Goal: Task Accomplishment & Management: Use online tool/utility

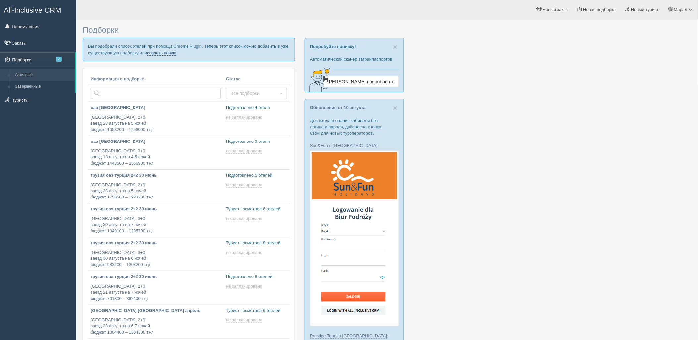
click at [169, 50] on link "создать новую" at bounding box center [161, 52] width 29 height 5
type input "2025-08-15 19:15"
type input "2025-08-15 18:50"
type input "2025-08-15 18:35"
type input "2025-08-15 18:05"
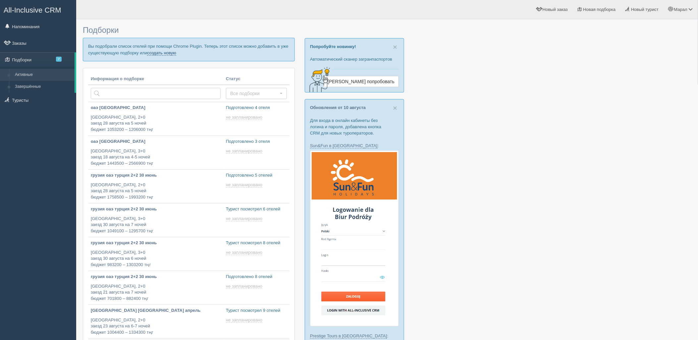
type input "2025-08-15 16:45"
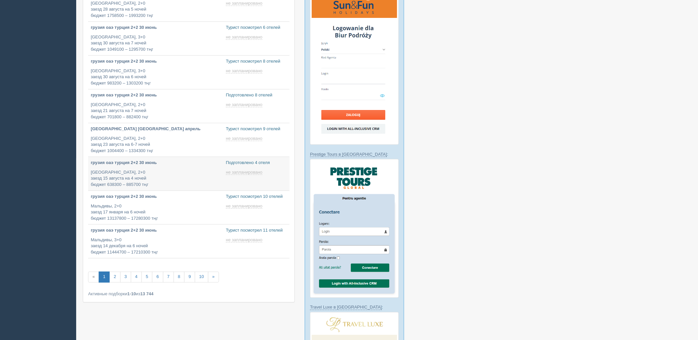
scroll to position [184, 0]
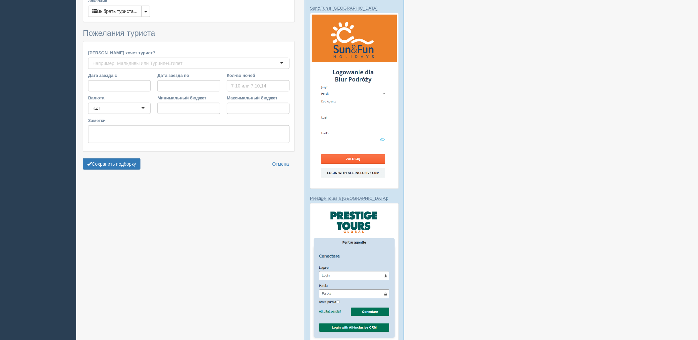
scroll to position [220, 0]
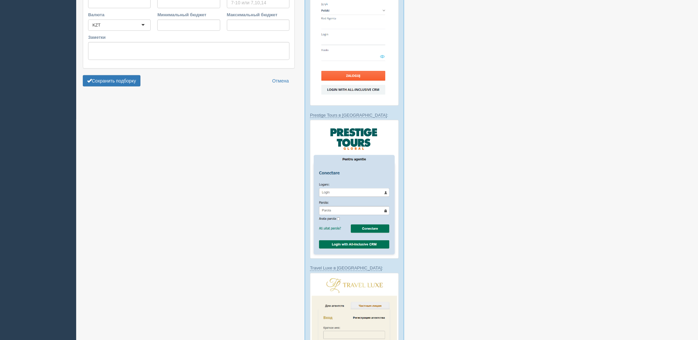
type input "5"
type input "140400"
type input "470400"
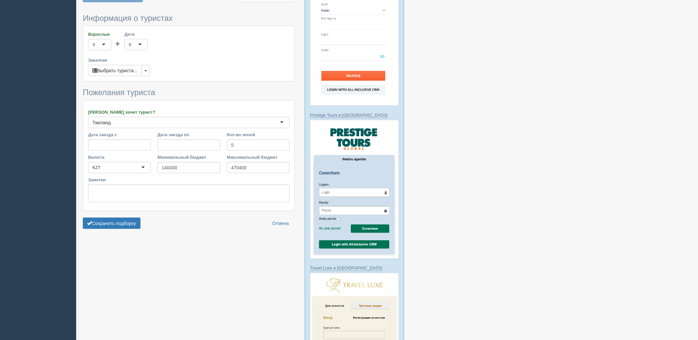
click at [105, 232] on form "Информация о туристах Взрослые 3 3 1 2 3 4 5 6 7 8 9 10 11 12 13 14 15 16 17 18…" at bounding box center [189, 123] width 212 height 218
drag, startPoint x: 107, startPoint y: 225, endPoint x: 118, endPoint y: 227, distance: 11.1
click at [107, 225] on button "Сохранить подборку" at bounding box center [112, 223] width 58 height 11
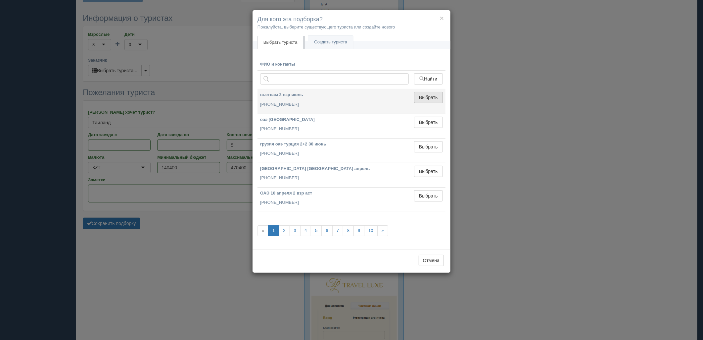
click at [424, 100] on button "Выбрать" at bounding box center [428, 97] width 29 height 11
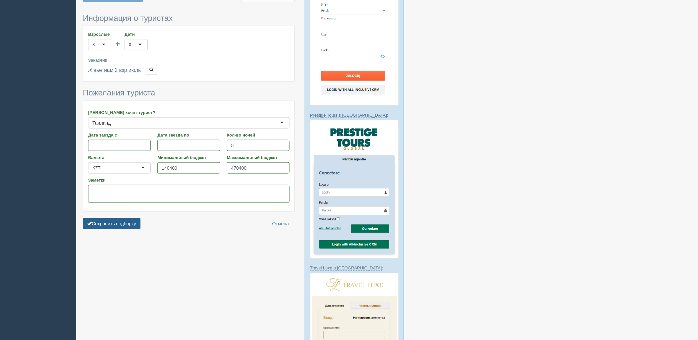
click at [121, 222] on button "Сохранить подборку" at bounding box center [112, 223] width 58 height 11
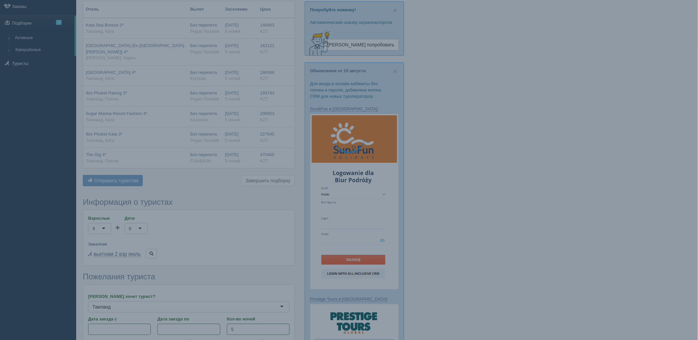
scroll to position [0, 0]
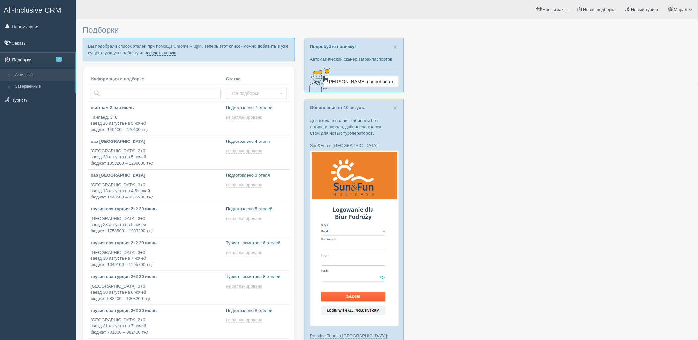
click at [151, 53] on link "создать новую" at bounding box center [161, 52] width 29 height 5
type input "2025-08-15 11:40"
type input "2025-08-15 19:15"
type input "2025-08-15 18:50"
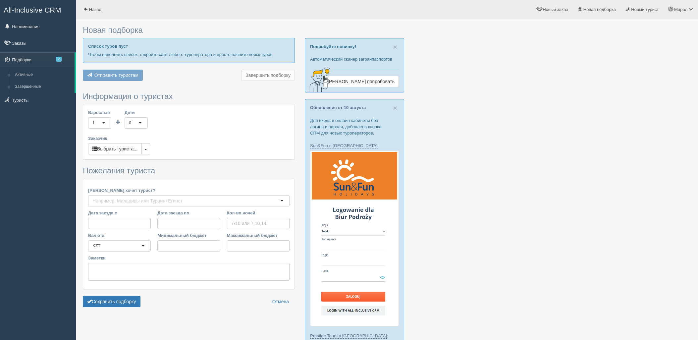
scroll to position [184, 0]
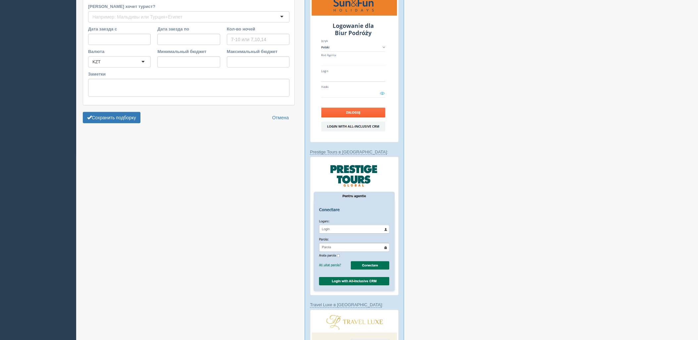
type input "5"
type input "140400"
type input "470400"
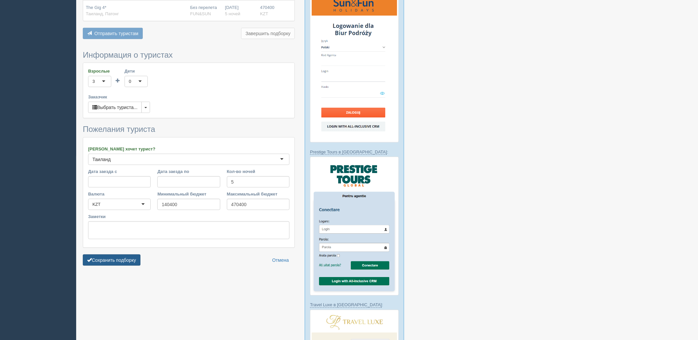
click at [114, 261] on button "Сохранить подборку" at bounding box center [112, 259] width 58 height 11
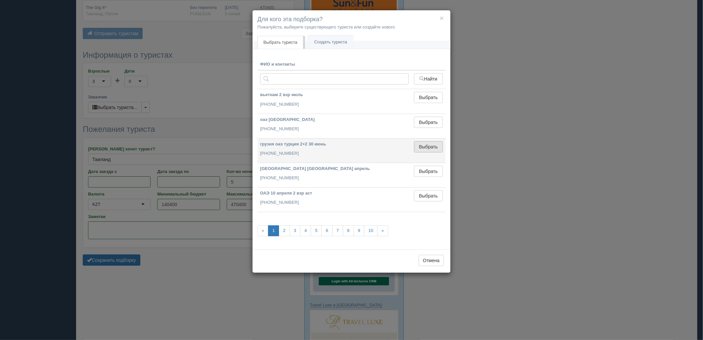
click at [425, 146] on button "Выбрать" at bounding box center [428, 146] width 29 height 11
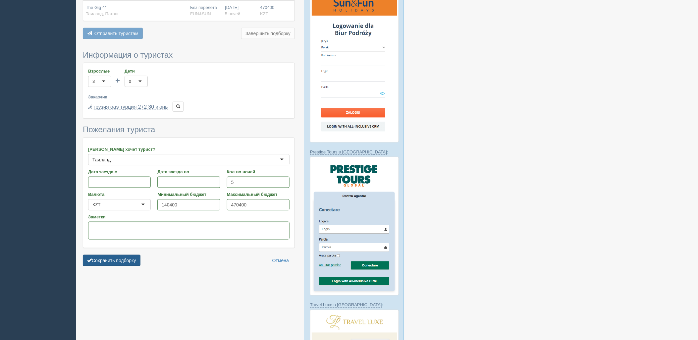
click at [127, 259] on button "Сохранить подборку" at bounding box center [112, 260] width 58 height 11
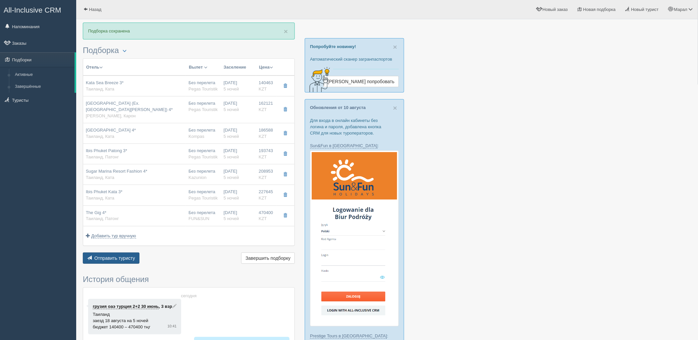
click at [128, 256] on span "Отправить туристу" at bounding box center [114, 257] width 41 height 5
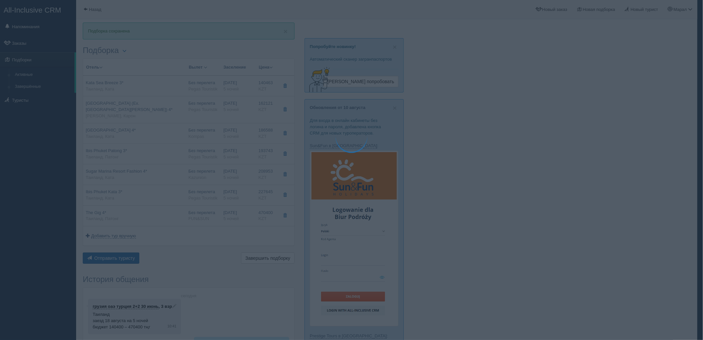
type textarea "🌞 Добрый день! Предлагаем Вам рассмотреть следующие варианты: 🌎 Таиланд, Ката 🏩…"
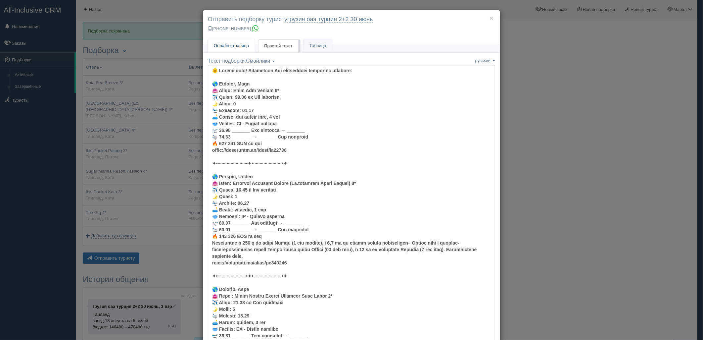
click at [249, 42] on link "Онлайн страница Онлайн" at bounding box center [231, 46] width 47 height 14
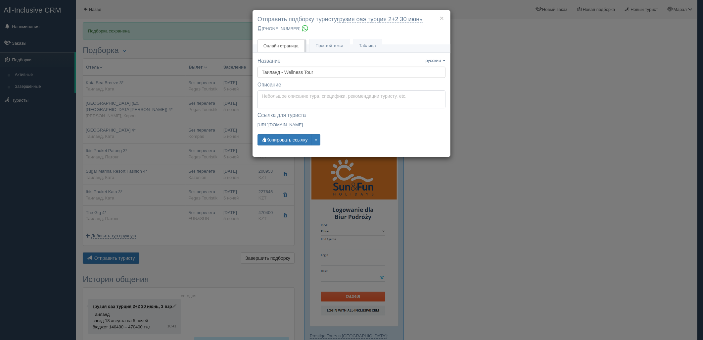
type textarea "Здравствуйте! Ниже представлены варианты туров для Вас. Для просмотра описания …"
drag, startPoint x: 286, startPoint y: 93, endPoint x: 283, endPoint y: 101, distance: 8.4
click at [286, 93] on textarea "Здравствуйте! Ниже представлены варианты туров для Вас. Для просмотра описания …" at bounding box center [352, 99] width 188 height 18
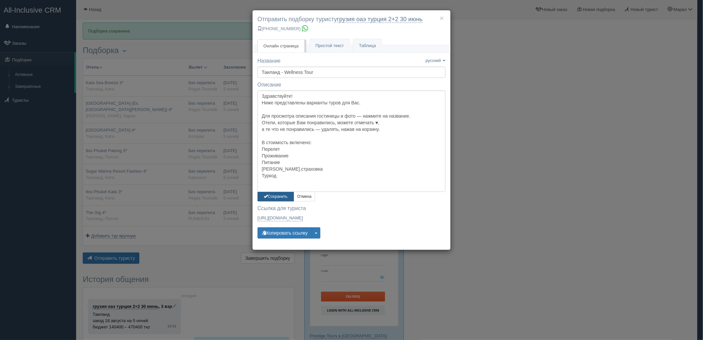
click at [277, 199] on button "Сохранить" at bounding box center [276, 197] width 36 height 10
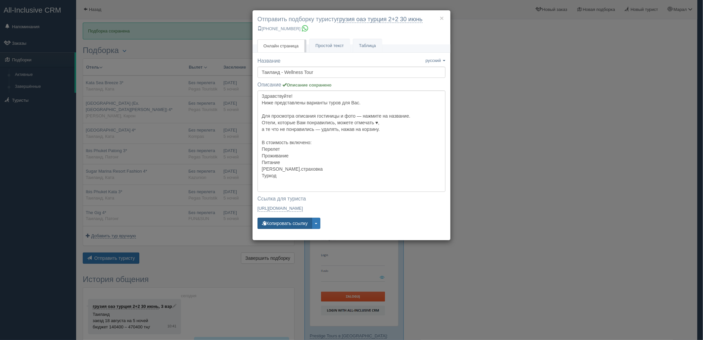
click at [279, 219] on button "Копировать ссылку" at bounding box center [285, 223] width 55 height 11
